Goal: Check status

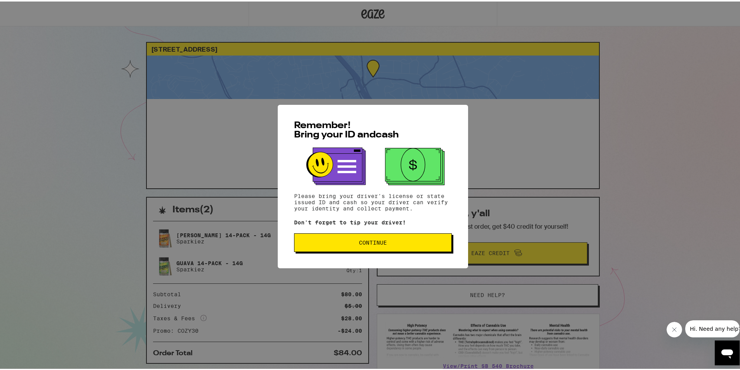
click at [394, 246] on button "Continue" at bounding box center [373, 241] width 158 height 19
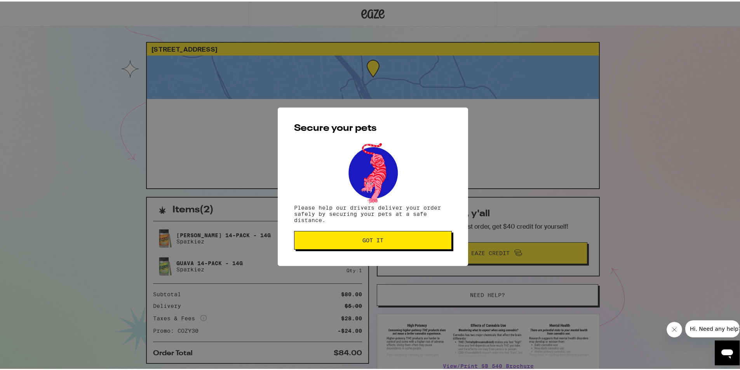
click at [363, 244] on button "Got it" at bounding box center [373, 239] width 158 height 19
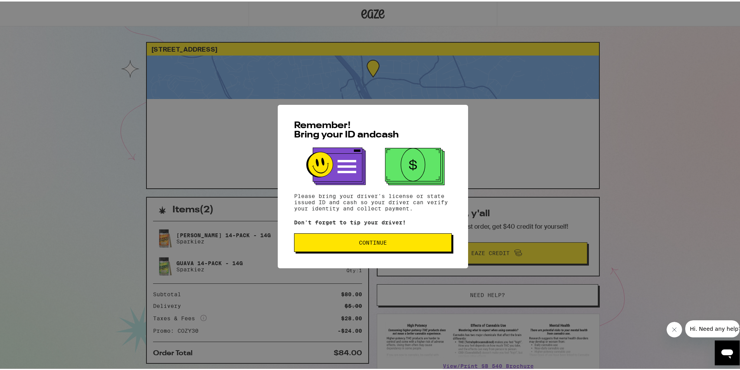
click at [391, 247] on button "Continue" at bounding box center [373, 241] width 158 height 19
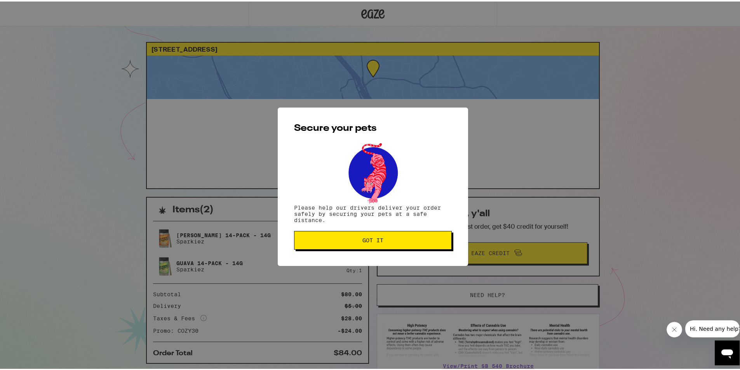
click at [390, 246] on button "Got it" at bounding box center [373, 239] width 158 height 19
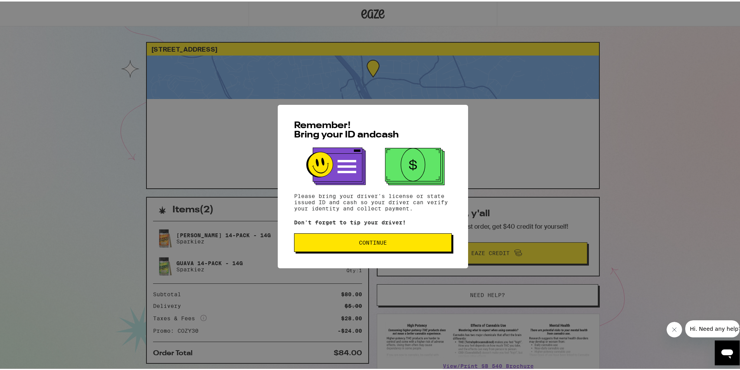
click at [369, 241] on span "Continue" at bounding box center [373, 241] width 28 height 5
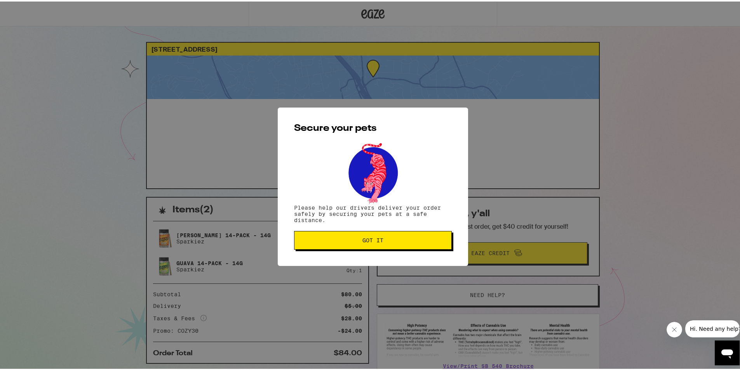
click at [369, 241] on span "Got it" at bounding box center [372, 238] width 21 height 5
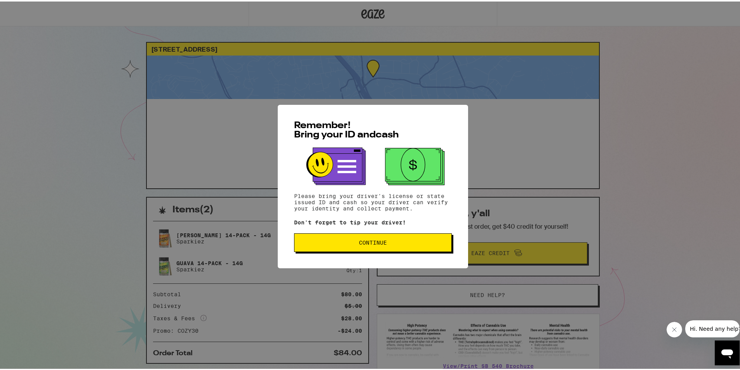
click at [397, 241] on span "Continue" at bounding box center [373, 241] width 145 height 5
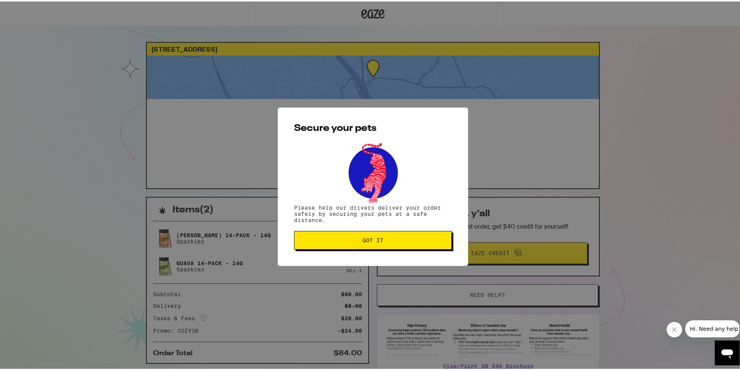
click at [397, 241] on span "Got it" at bounding box center [373, 238] width 145 height 5
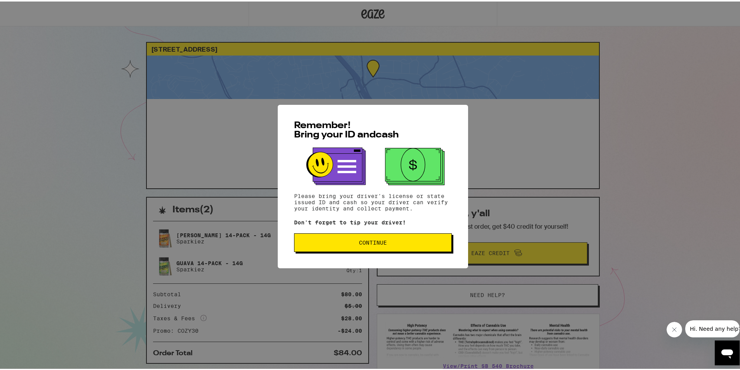
click at [380, 240] on span "Continue" at bounding box center [373, 241] width 28 height 5
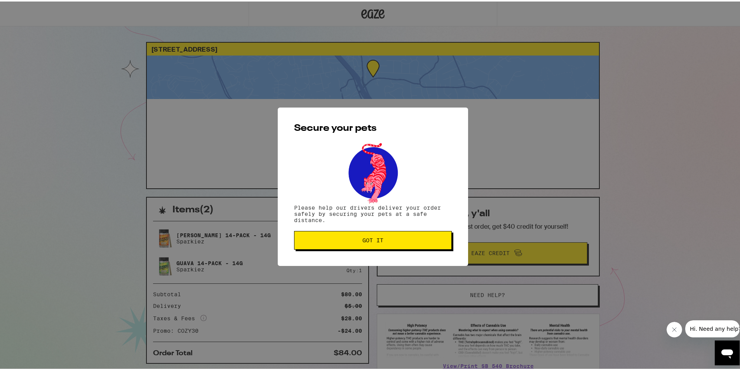
click at [381, 235] on button "Got it" at bounding box center [373, 239] width 158 height 19
